Goal: Information Seeking & Learning: Learn about a topic

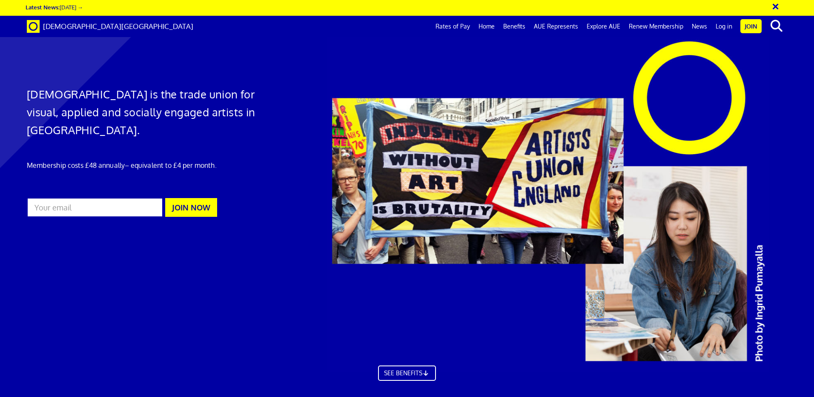
scroll to position [0, 13]
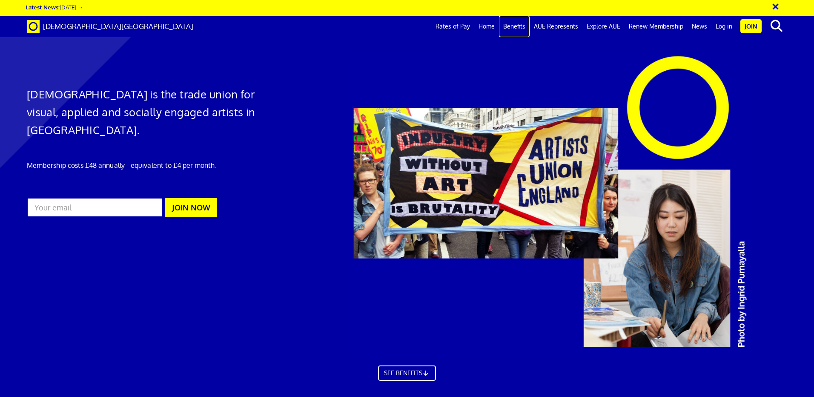
click at [525, 21] on link "Benefits" at bounding box center [514, 26] width 31 height 21
click at [458, 25] on link "Rates of Pay" at bounding box center [452, 26] width 43 height 21
